Goal: Check status: Check status

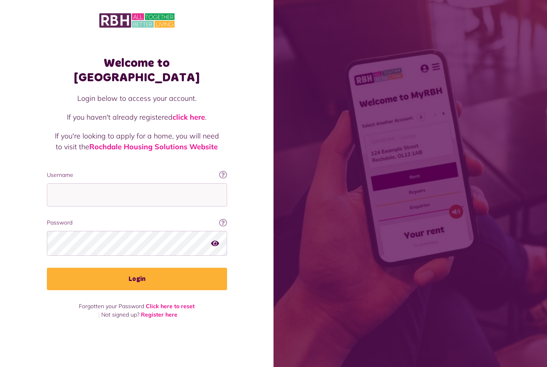
scroll to position [89, 0]
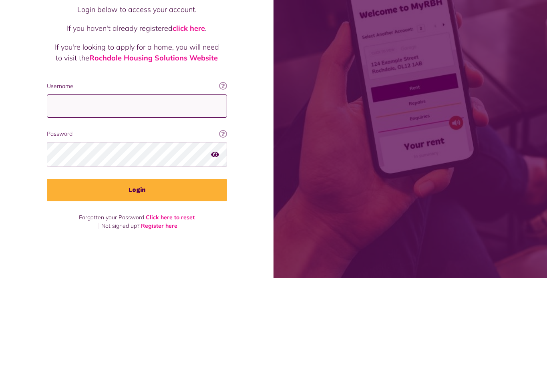
type input "**********"
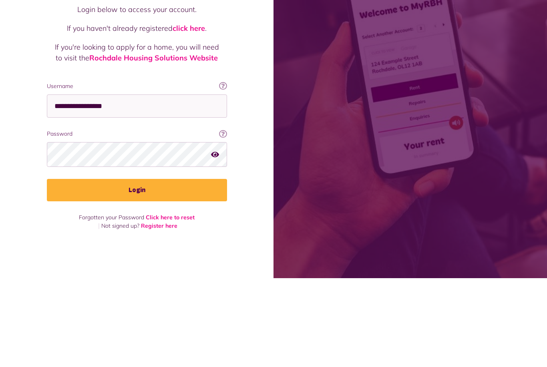
click at [137, 268] on button "Login" at bounding box center [137, 279] width 180 height 22
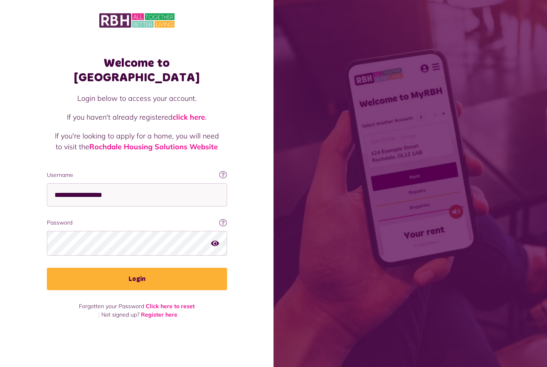
click at [206, 268] on button "Login" at bounding box center [137, 279] width 180 height 22
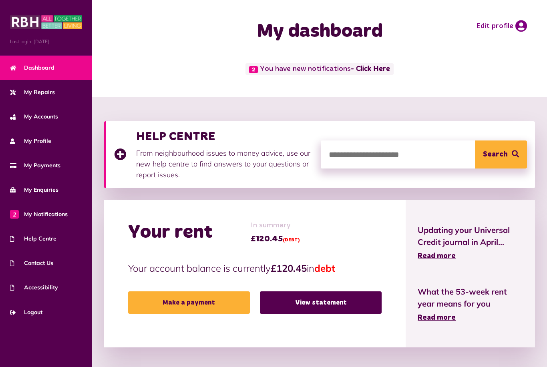
click at [335, 303] on link "View statement" at bounding box center [321, 303] width 122 height 22
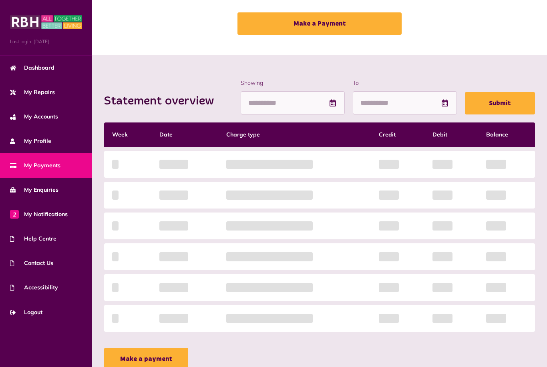
scroll to position [48, 0]
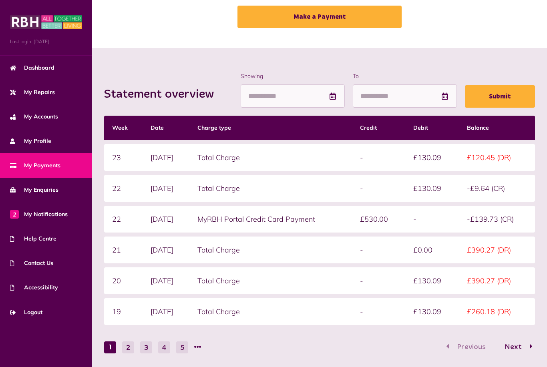
click at [40, 213] on span "2 My Notifications" at bounding box center [39, 214] width 58 height 8
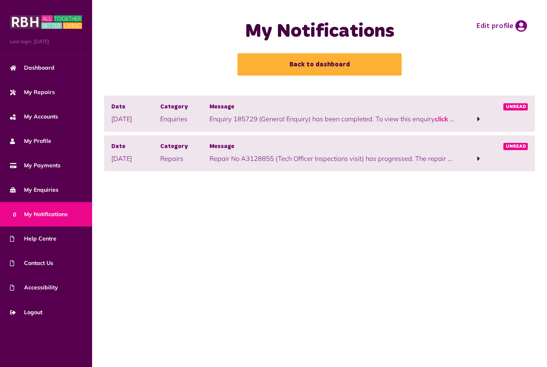
click at [403, 112] on div "Message Enquiry 185729 (General Enquiry) has been completed. To view this enqui…" at bounding box center [331, 114] width 245 height 22
